Goal: Go to known website: Access a specific website the user already knows

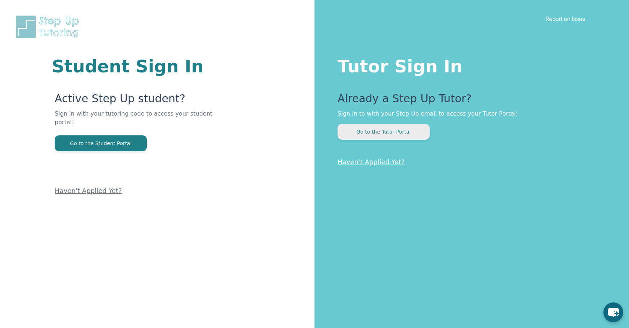
click at [393, 139] on button "Go to the Tutor Portal" at bounding box center [384, 132] width 92 height 16
